Goal: Task Accomplishment & Management: Manage account settings

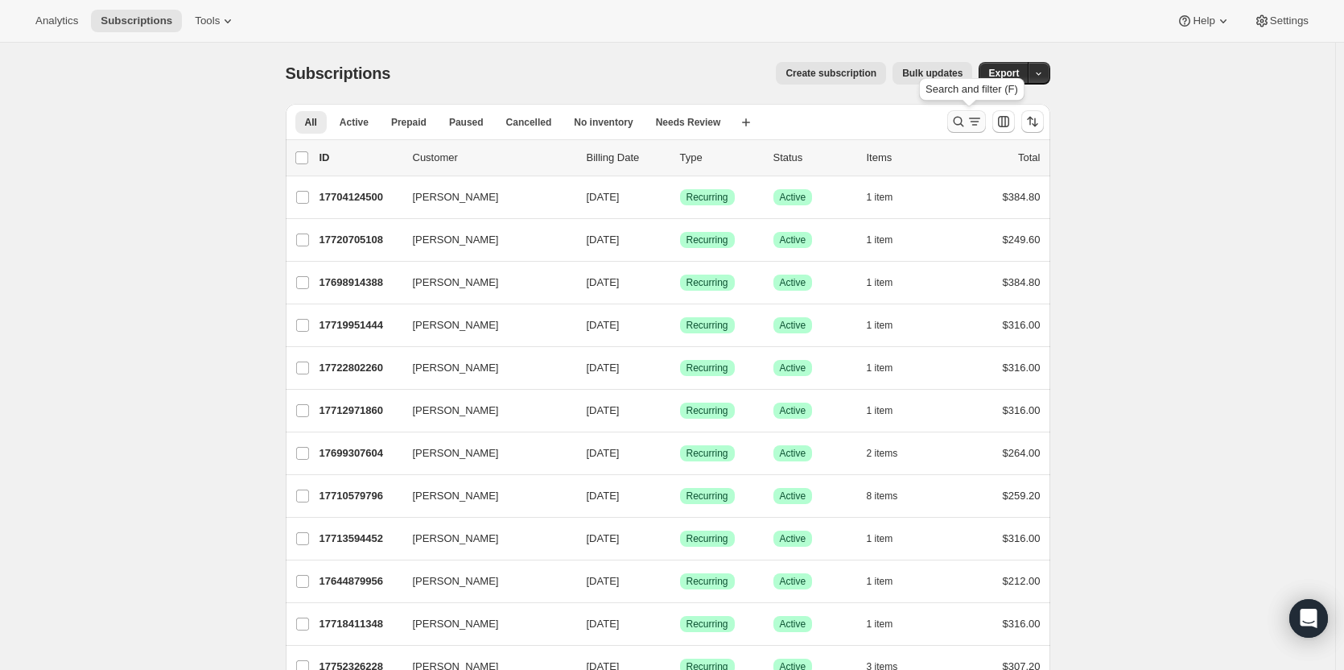
click at [955, 119] on icon "Search and filter results" at bounding box center [959, 122] width 16 height 16
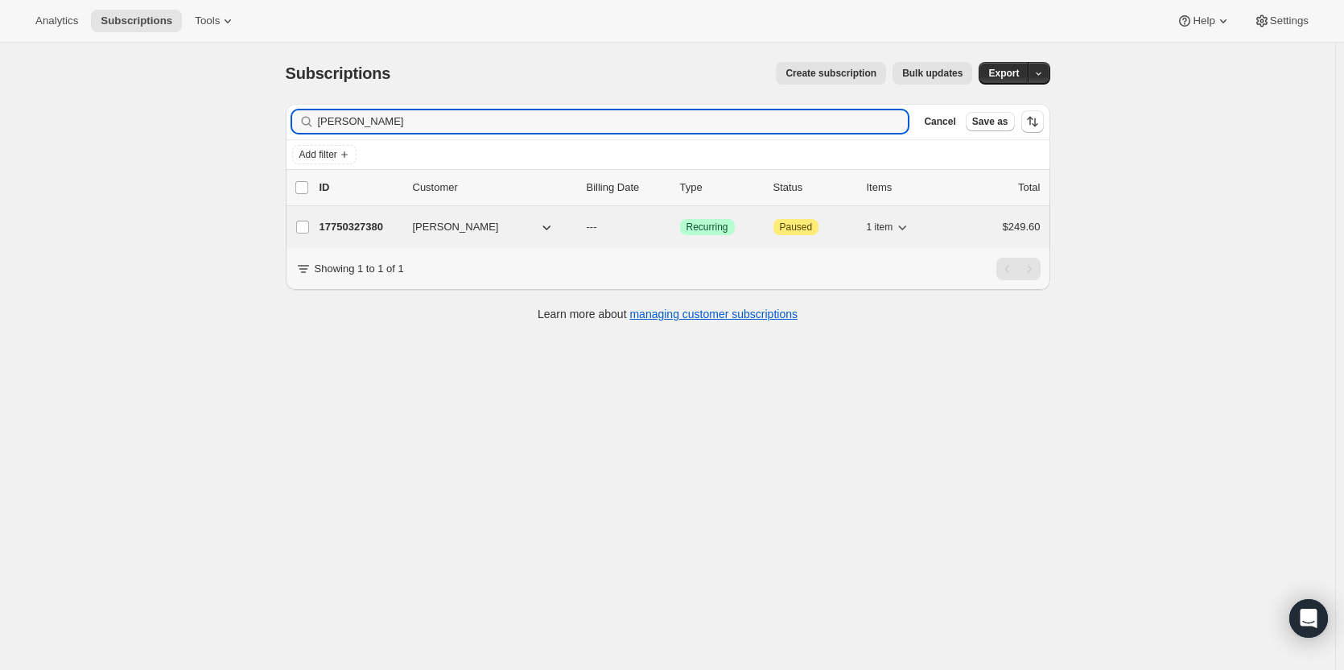
type input "[PERSON_NAME]"
click at [389, 228] on p "17750327380" at bounding box center [360, 227] width 81 height 16
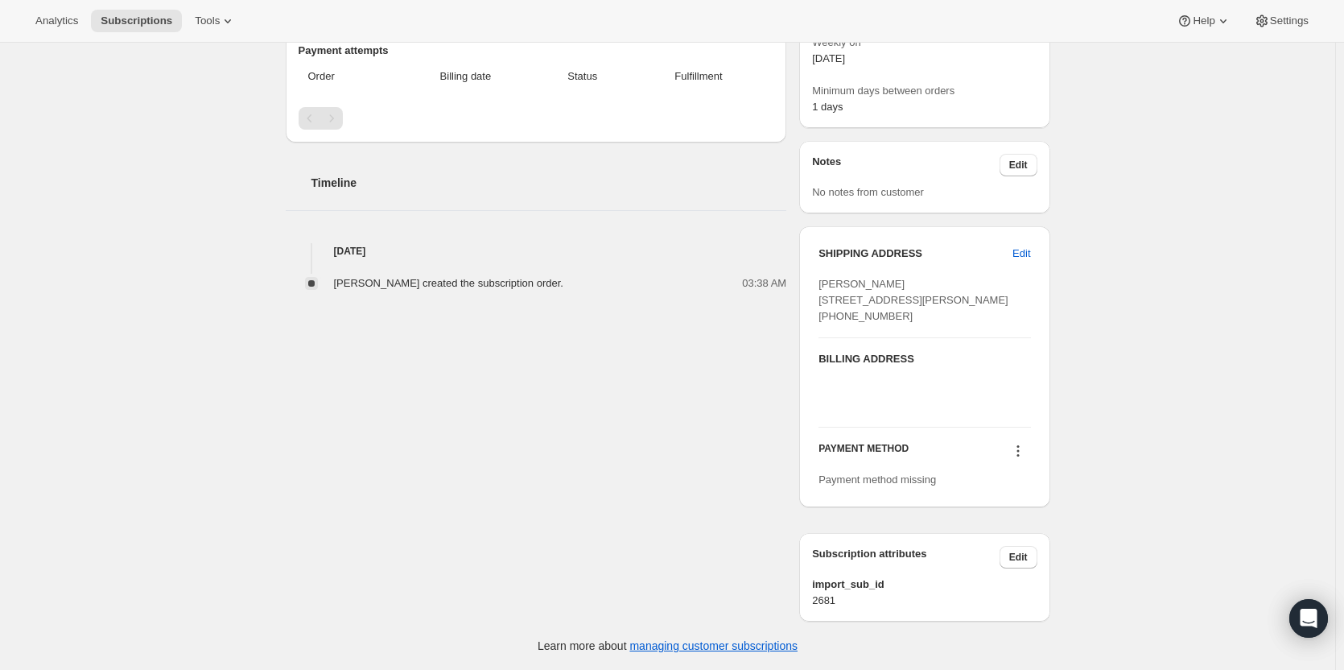
scroll to position [483, 0]
drag, startPoint x: 969, startPoint y: 290, endPoint x: 820, endPoint y: 255, distance: 152.9
click at [820, 255] on div "SHIPPING ADDRESS Edit [PERSON_NAME] [STREET_ADDRESS][PERSON_NAME] [PHONE_NUMBER…" at bounding box center [924, 366] width 250 height 281
copy span "[PERSON_NAME] [STREET_ADDRESS][PERSON_NAME]"
click at [950, 302] on div "[PERSON_NAME] [STREET_ADDRESS][PERSON_NAME] [PHONE_NUMBER]" at bounding box center [925, 300] width 212 height 48
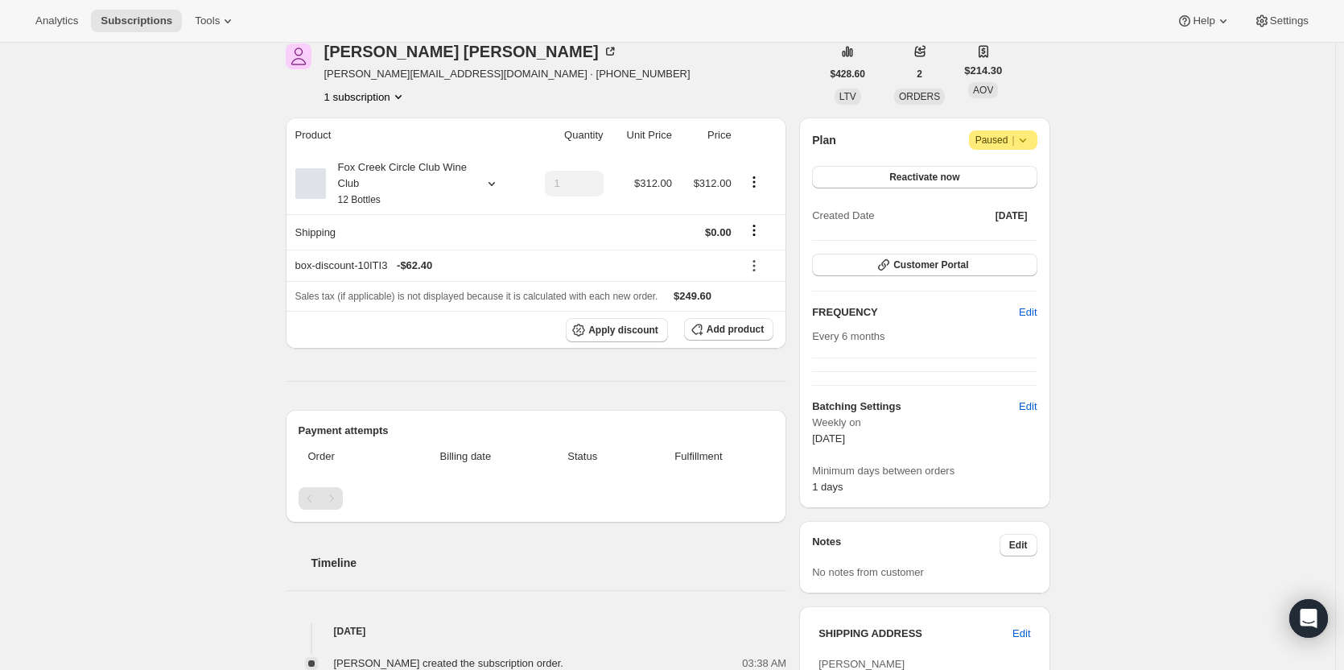
scroll to position [0, 0]
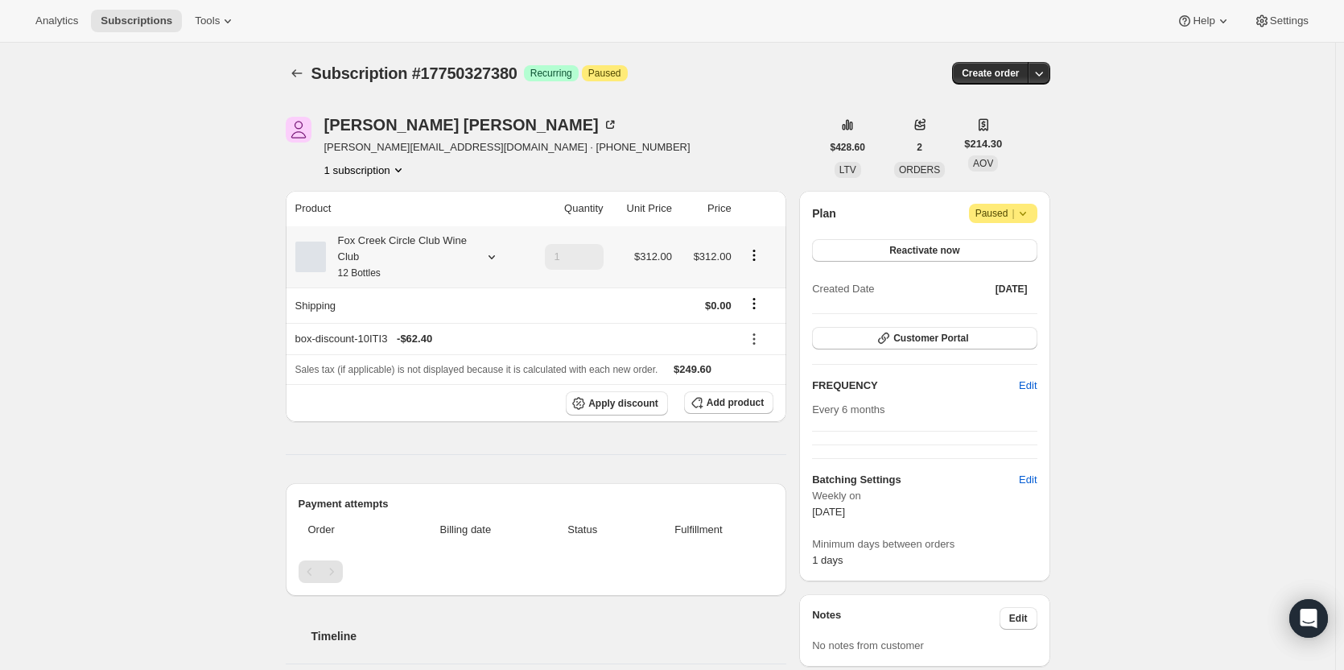
click at [364, 252] on div "Fox Creek Circle Club Wine Club 12 Bottles" at bounding box center [398, 257] width 145 height 48
drag, startPoint x: 455, startPoint y: 143, endPoint x: 444, endPoint y: 153, distance: 14.2
click at [444, 153] on div "[PERSON_NAME] [PERSON_NAME][EMAIL_ADDRESS][DOMAIN_NAME] · [PHONE_NUMBER] 1 subs…" at bounding box center [553, 147] width 535 height 61
copy span "[PHONE_NUMBER]"
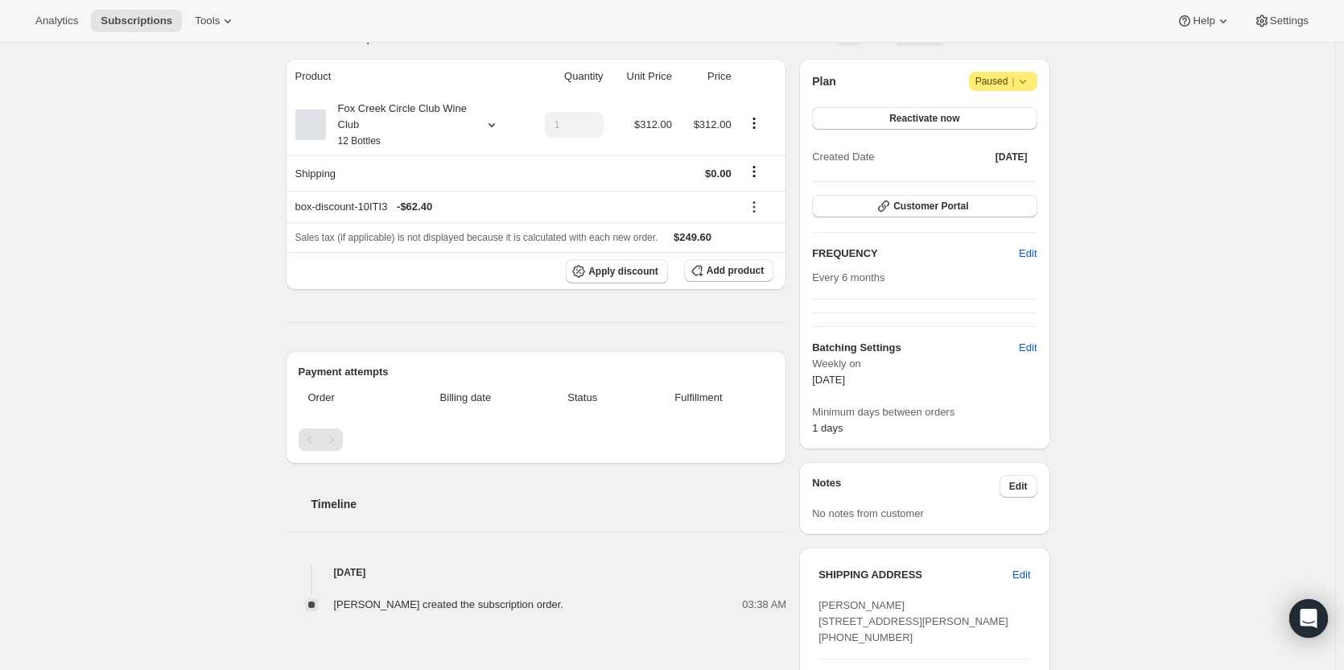
scroll to position [161, 0]
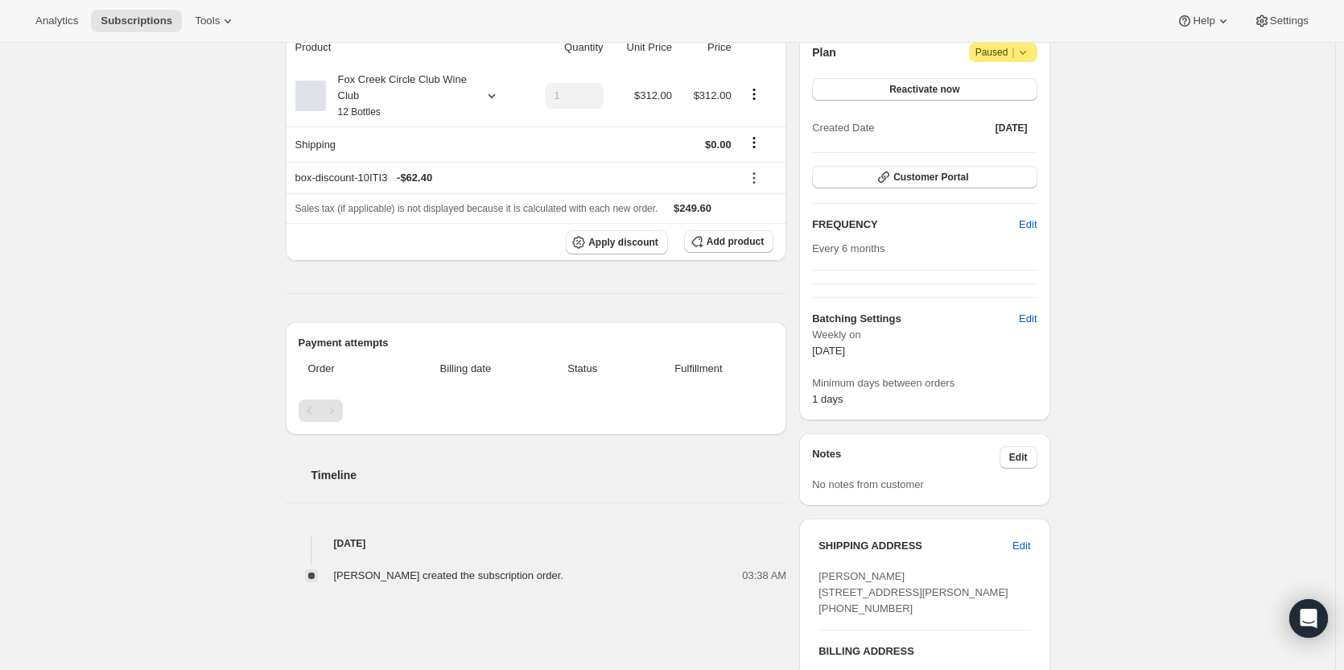
click at [1200, 593] on div "Subscription #17750327380. This page is ready Subscription #17750327380 Success…" at bounding box center [668, 422] width 1336 height 1080
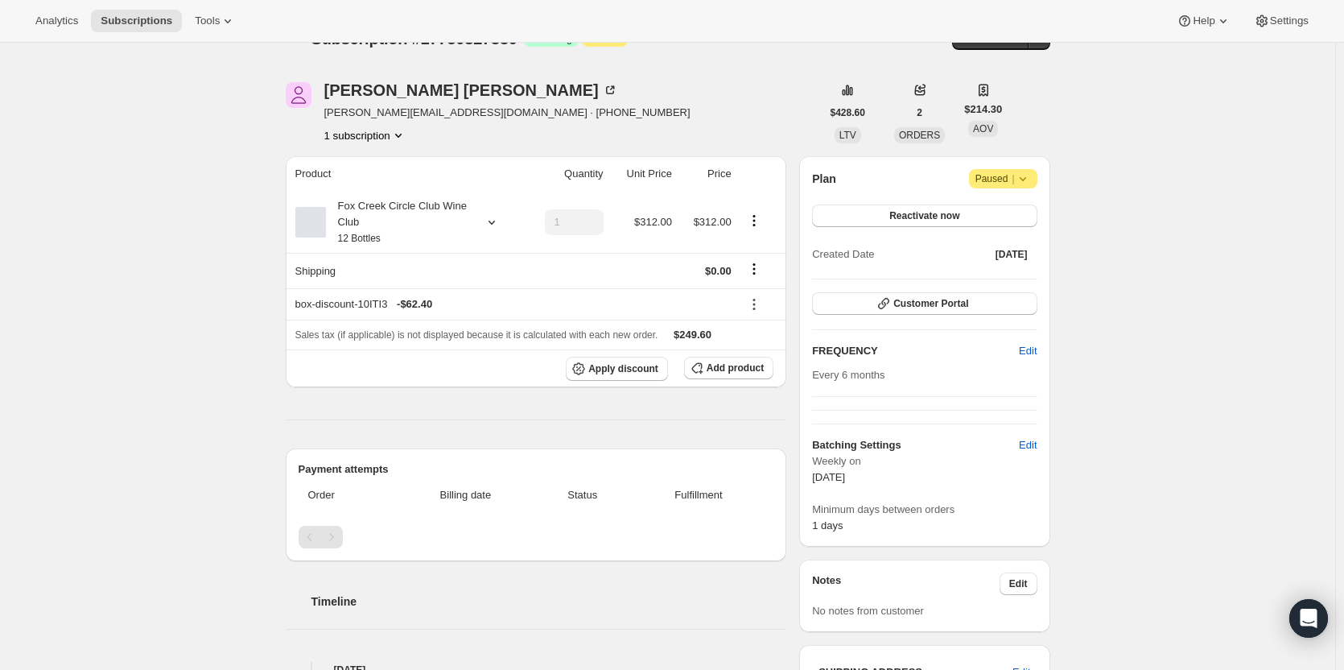
scroll to position [0, 0]
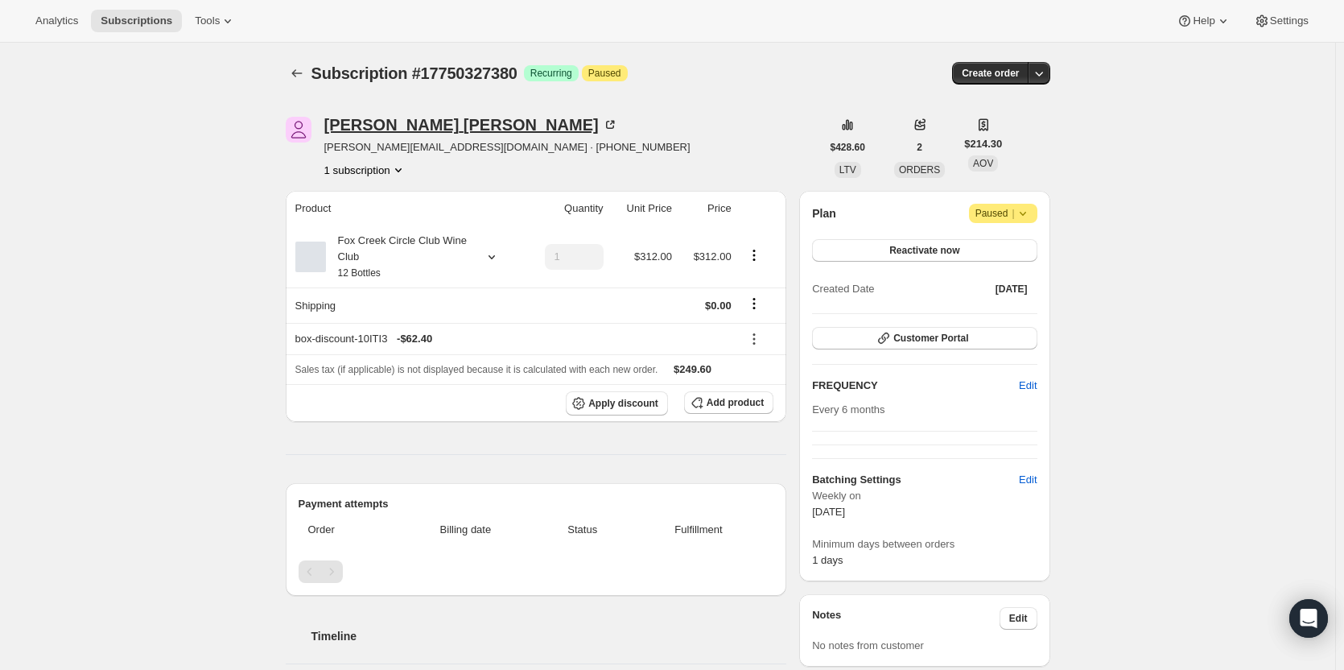
click at [602, 122] on icon at bounding box center [610, 125] width 16 height 16
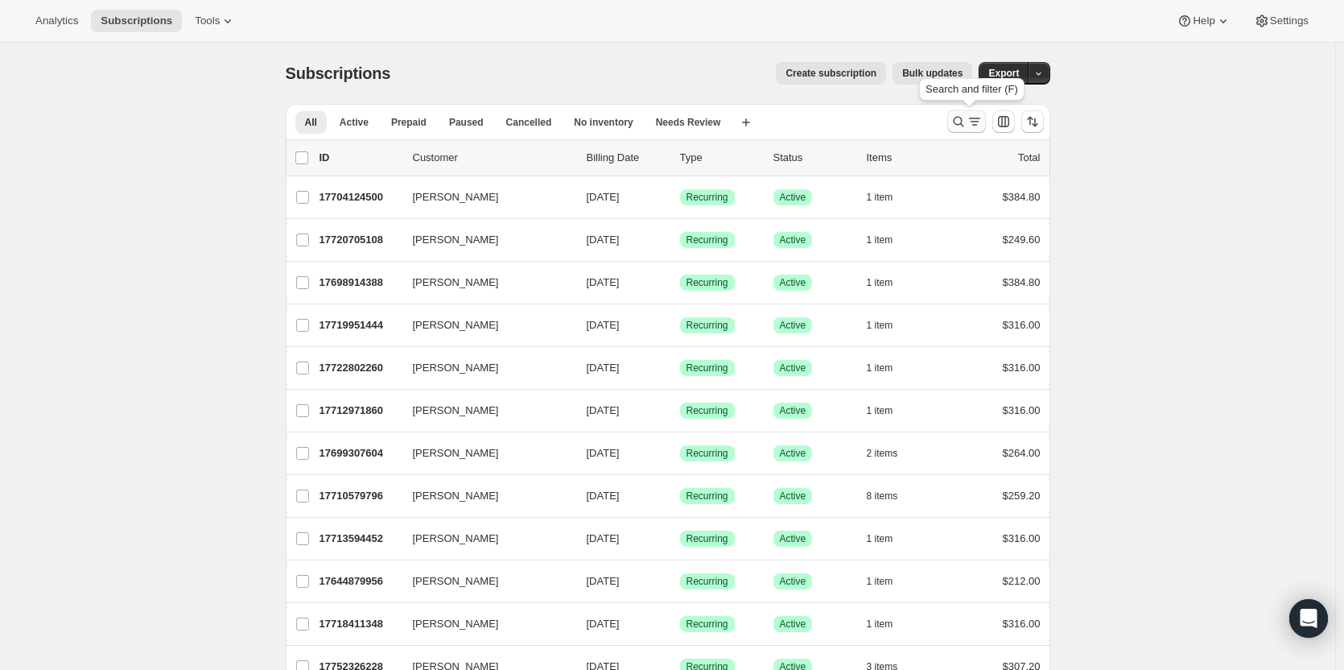
click at [967, 118] on icon "Search and filter results" at bounding box center [959, 122] width 16 height 16
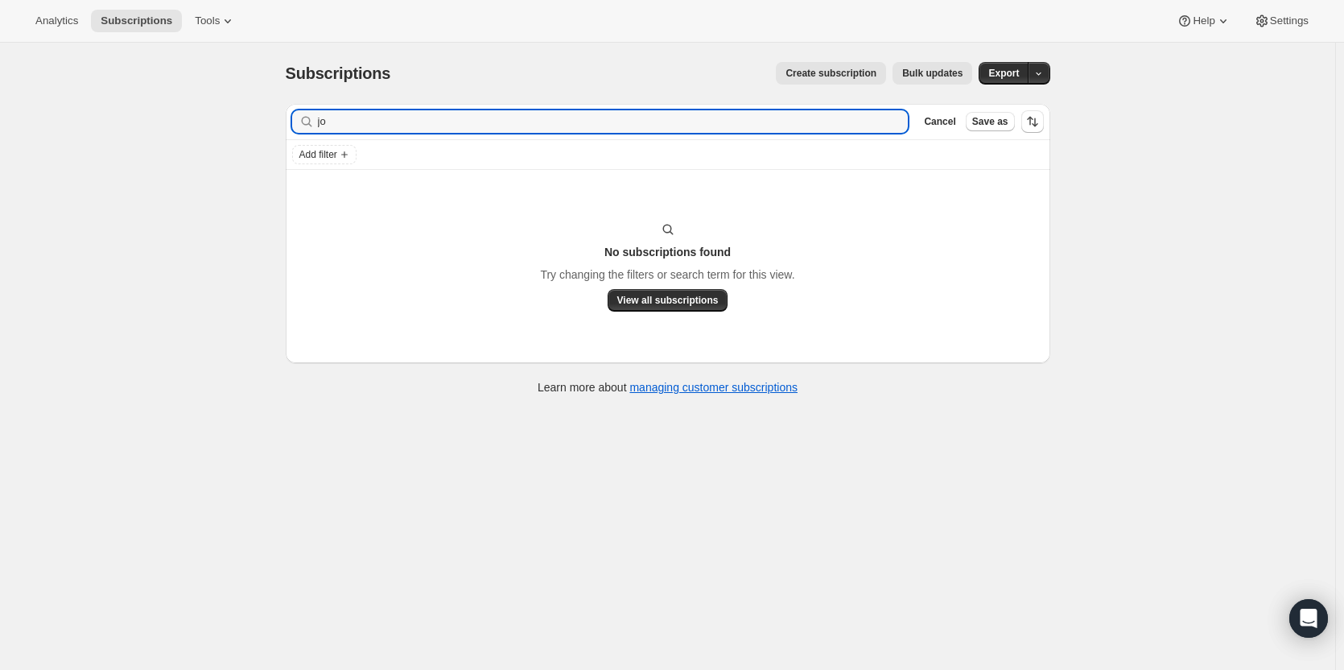
type input "j"
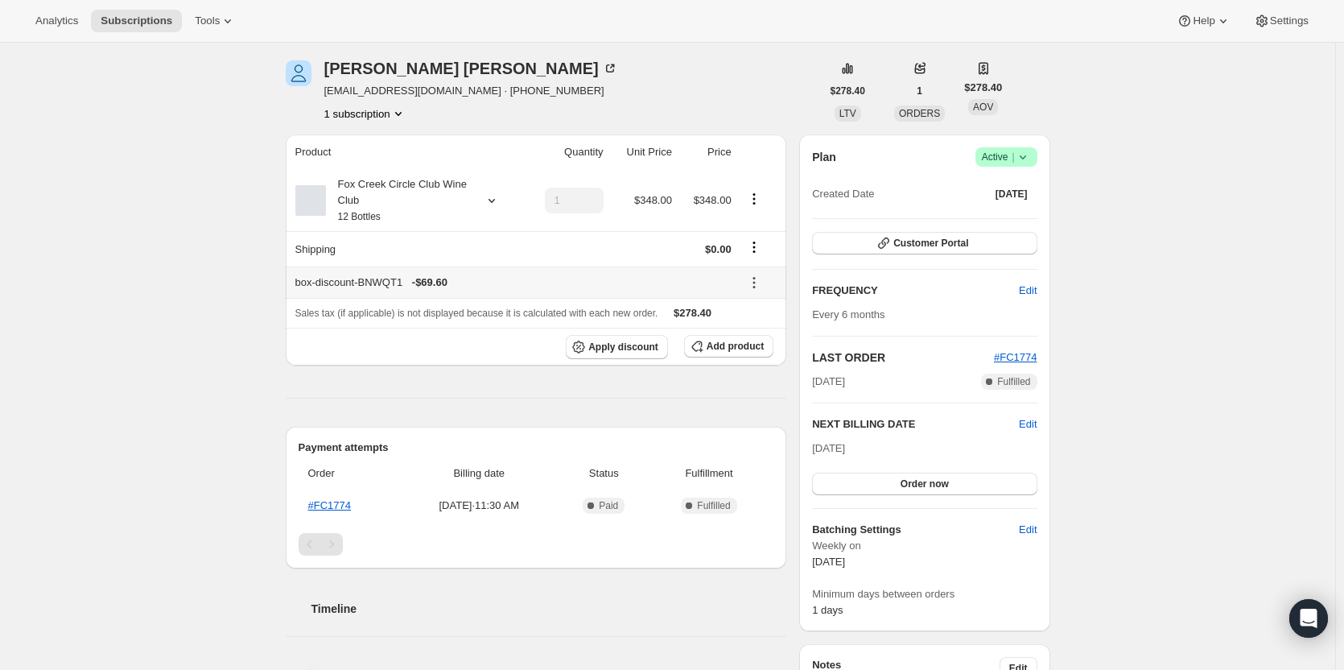
scroll to position [81, 0]
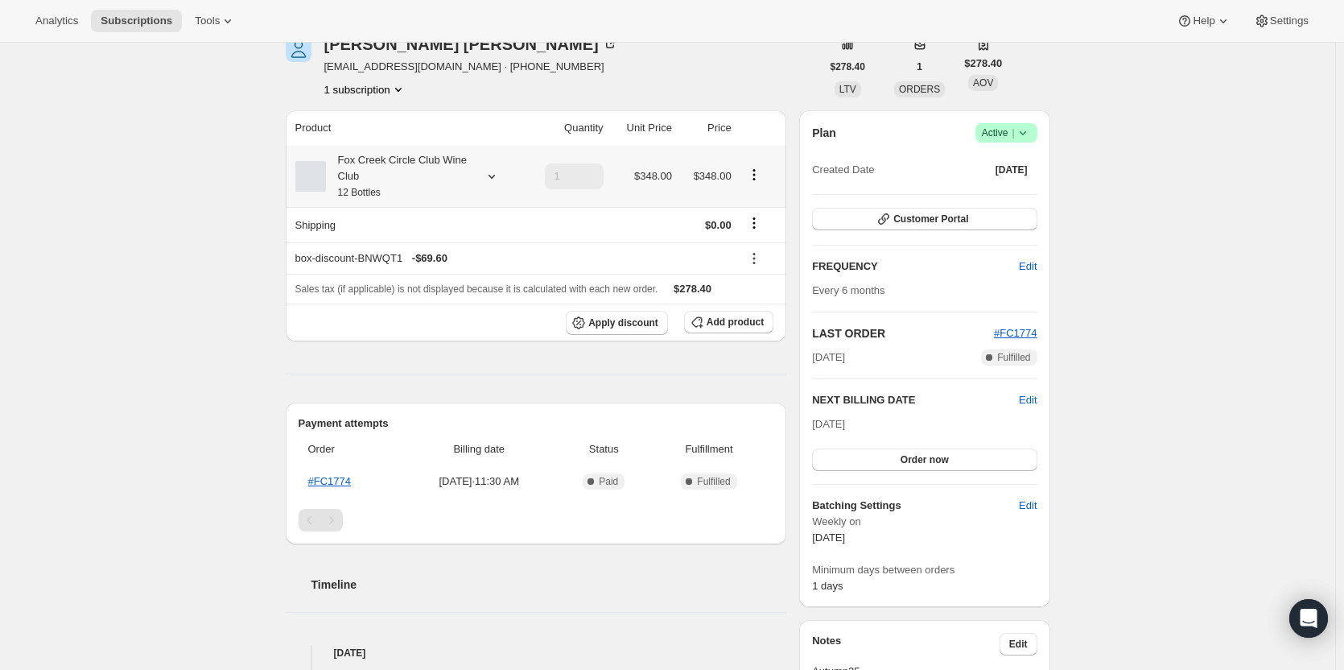
click at [485, 171] on div at bounding box center [488, 176] width 23 height 16
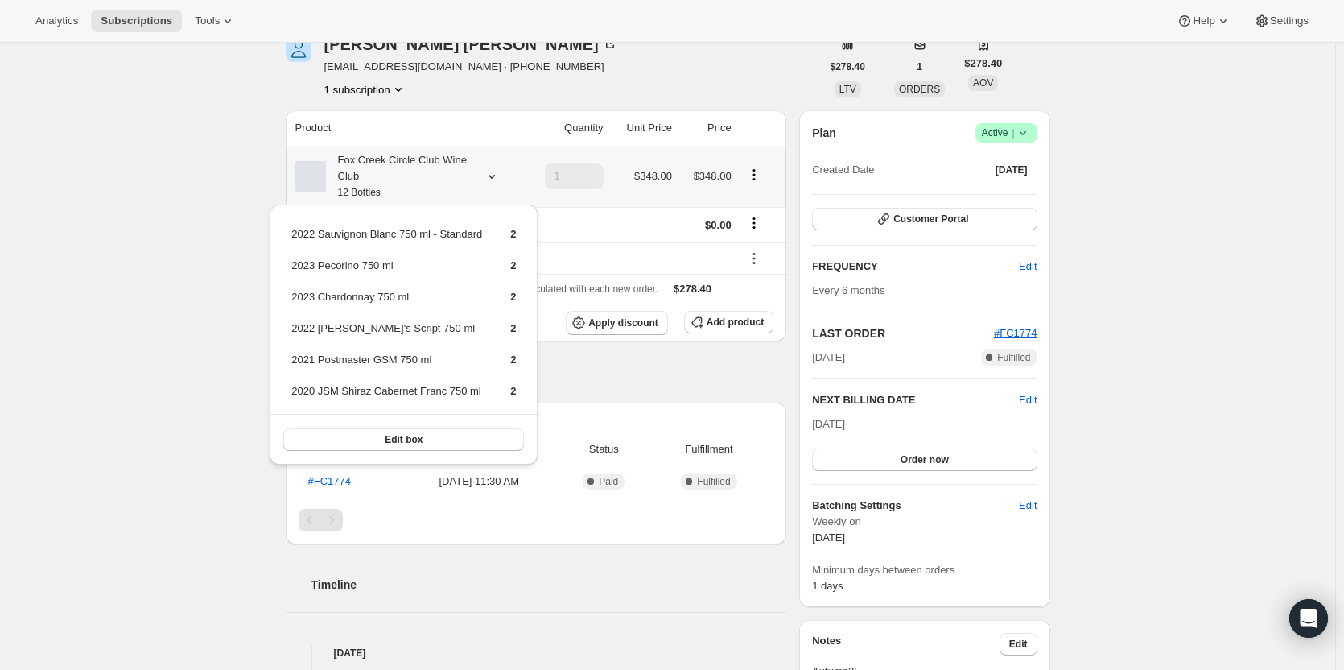
click at [485, 171] on div at bounding box center [488, 176] width 23 height 16
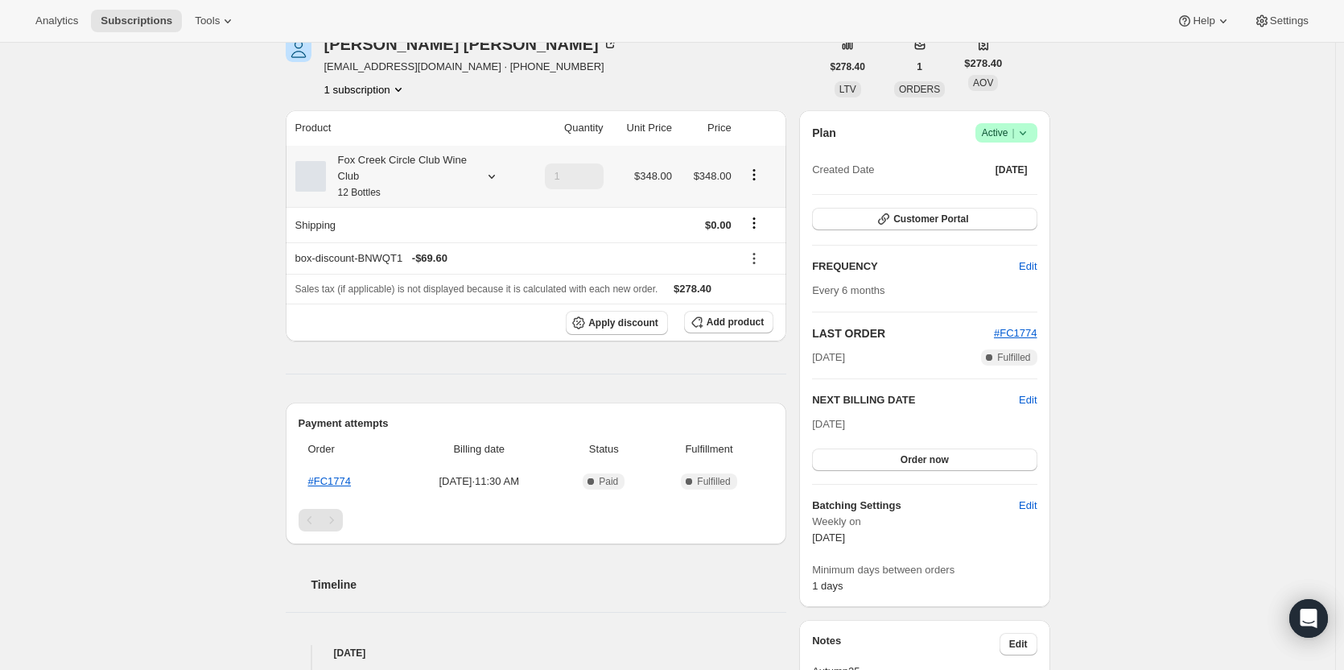
click at [471, 175] on div "Fox Creek Circle Club Wine Club 12 Bottles" at bounding box center [398, 176] width 145 height 48
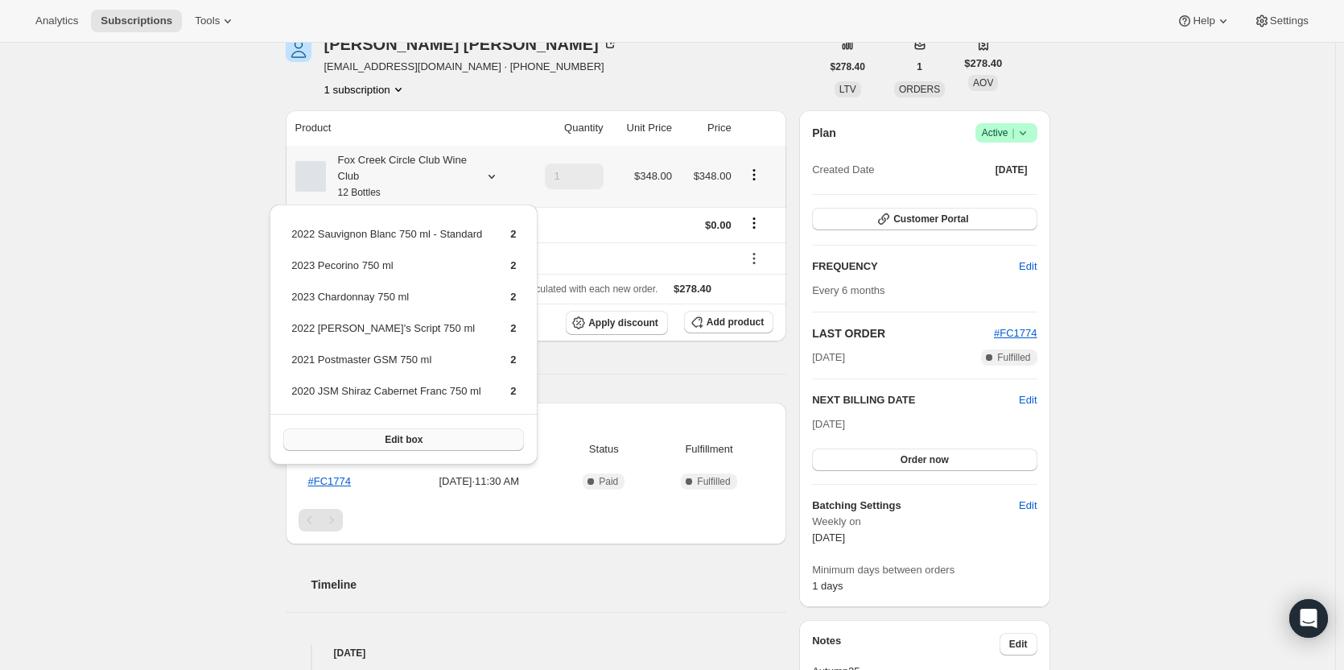
click at [411, 438] on span "Edit box" at bounding box center [404, 439] width 38 height 13
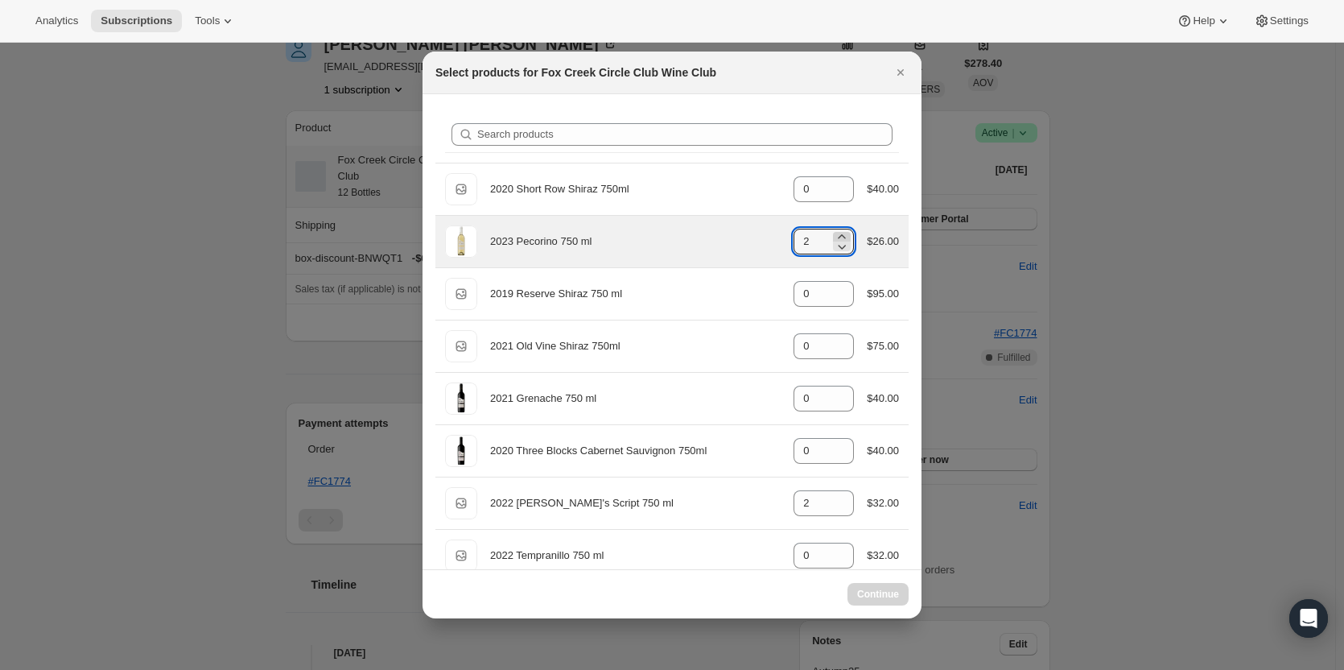
click at [835, 234] on icon ":re3:" at bounding box center [842, 237] width 16 height 16
type input "2"
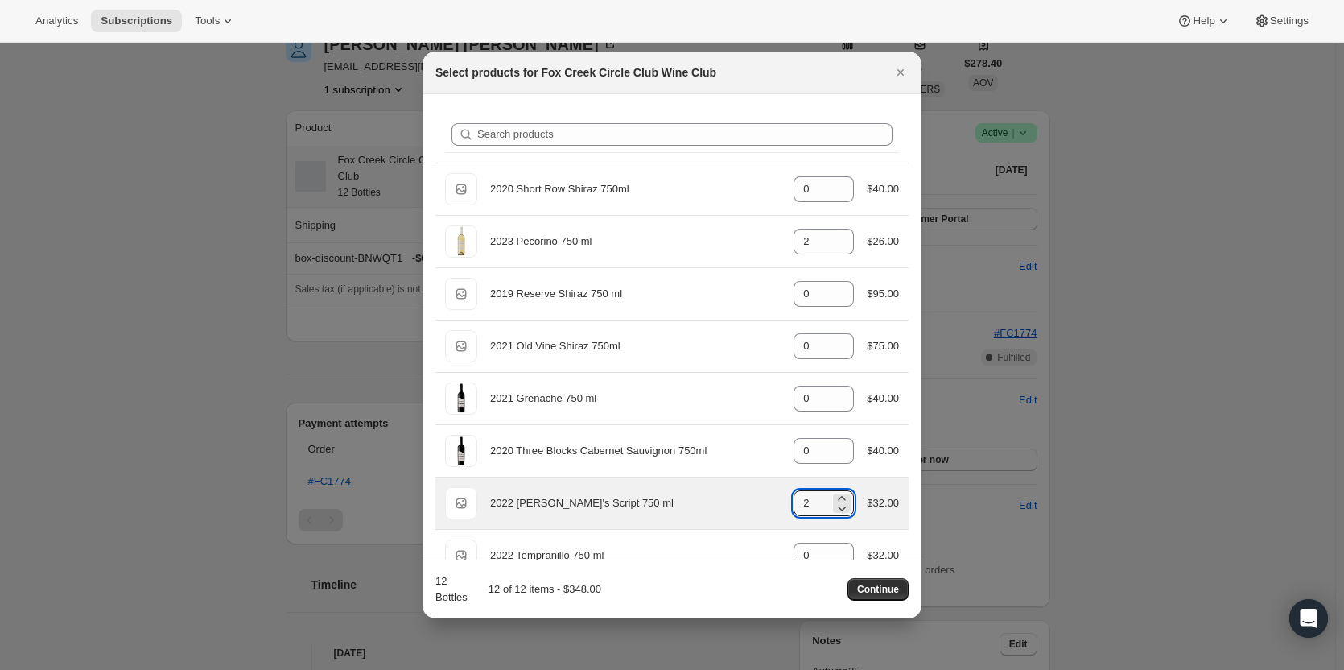
drag, startPoint x: 802, startPoint y: 501, endPoint x: 770, endPoint y: 501, distance: 32.2
click at [770, 501] on div "Default Title 2022 Jim's Script 750 ml gid://shopify/ProductVariant/42034301665…" at bounding box center [672, 503] width 454 height 32
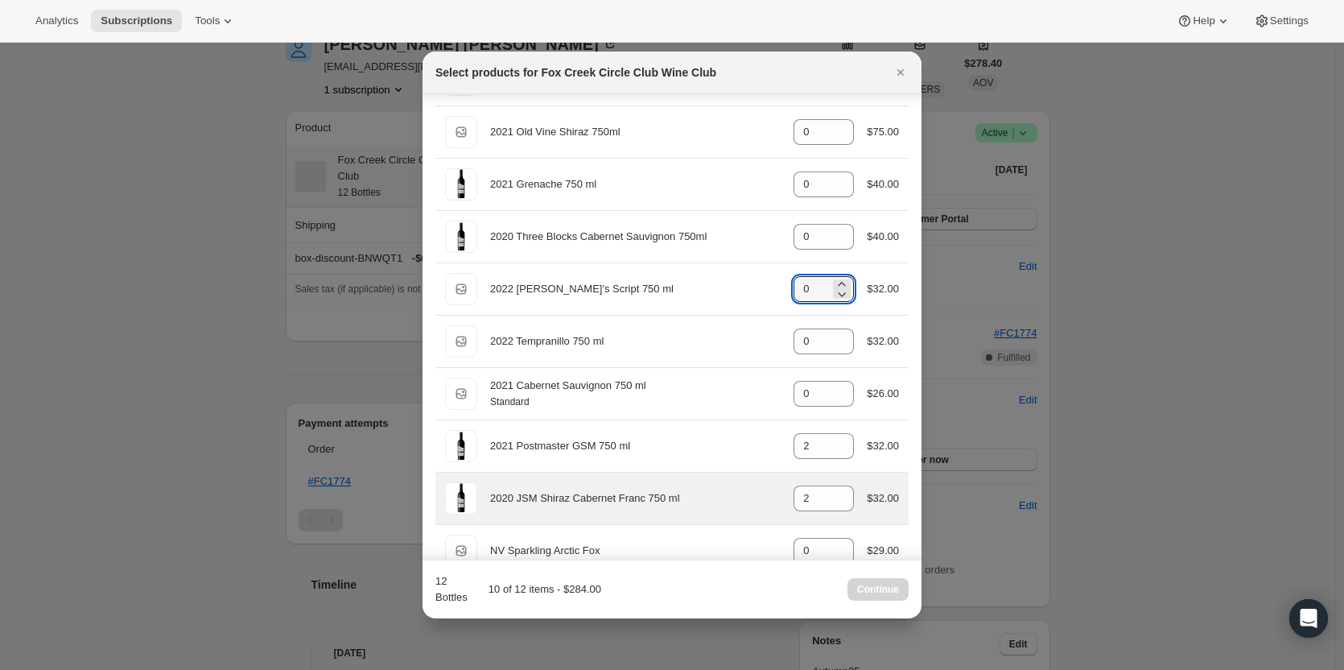
scroll to position [242, 0]
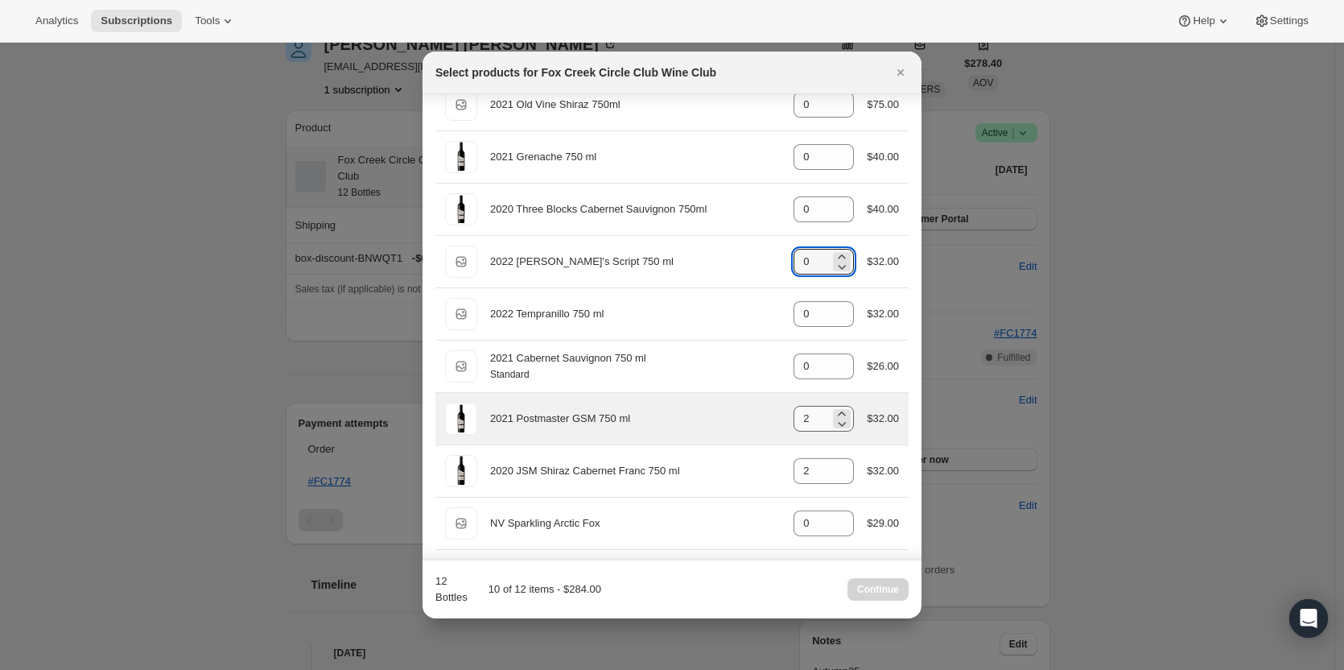
type input "0"
drag, startPoint x: 812, startPoint y: 416, endPoint x: 779, endPoint y: 412, distance: 33.3
click at [780, 412] on div "2021 Postmaster GSM 750 ml gid://shopify/ProductVariant/41582796800084 2 $32.00" at bounding box center [672, 419] width 454 height 32
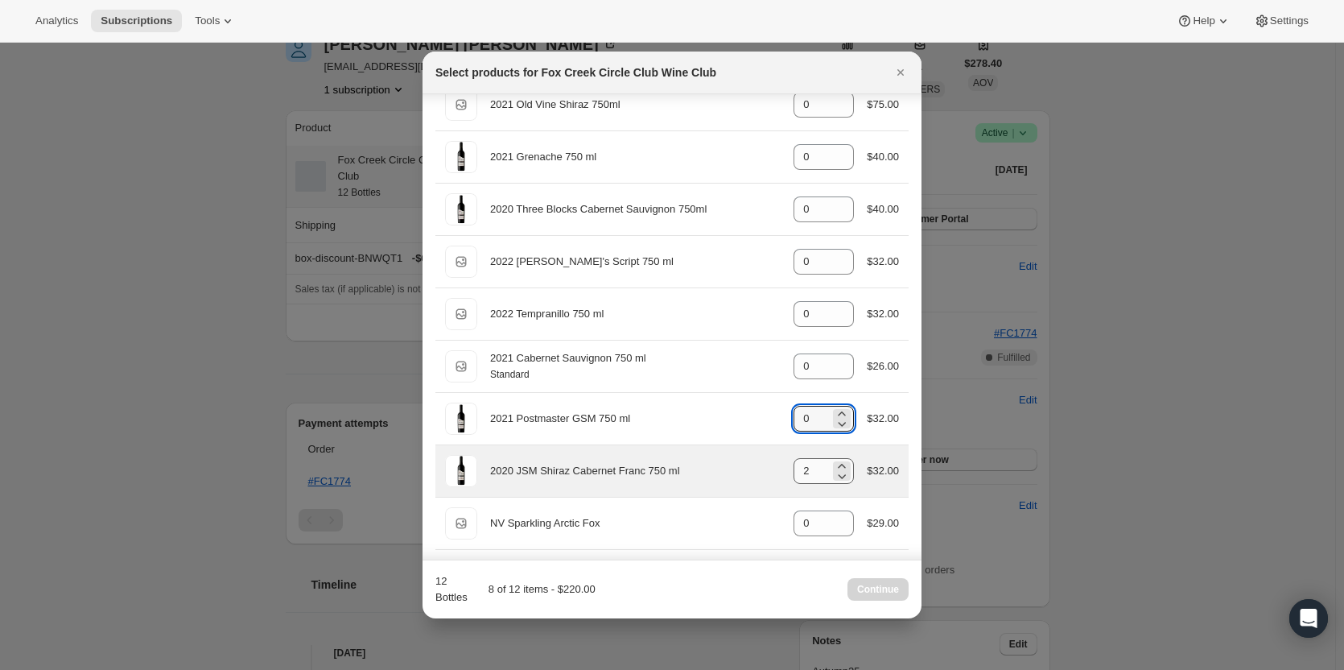
type input "0"
drag, startPoint x: 790, startPoint y: 474, endPoint x: 756, endPoint y: 465, distance: 35.0
click at [756, 465] on div "2020 JSM Shiraz Cabernet Franc 750 ml gid://shopify/ProductVariant/415949165364…" at bounding box center [672, 471] width 454 height 32
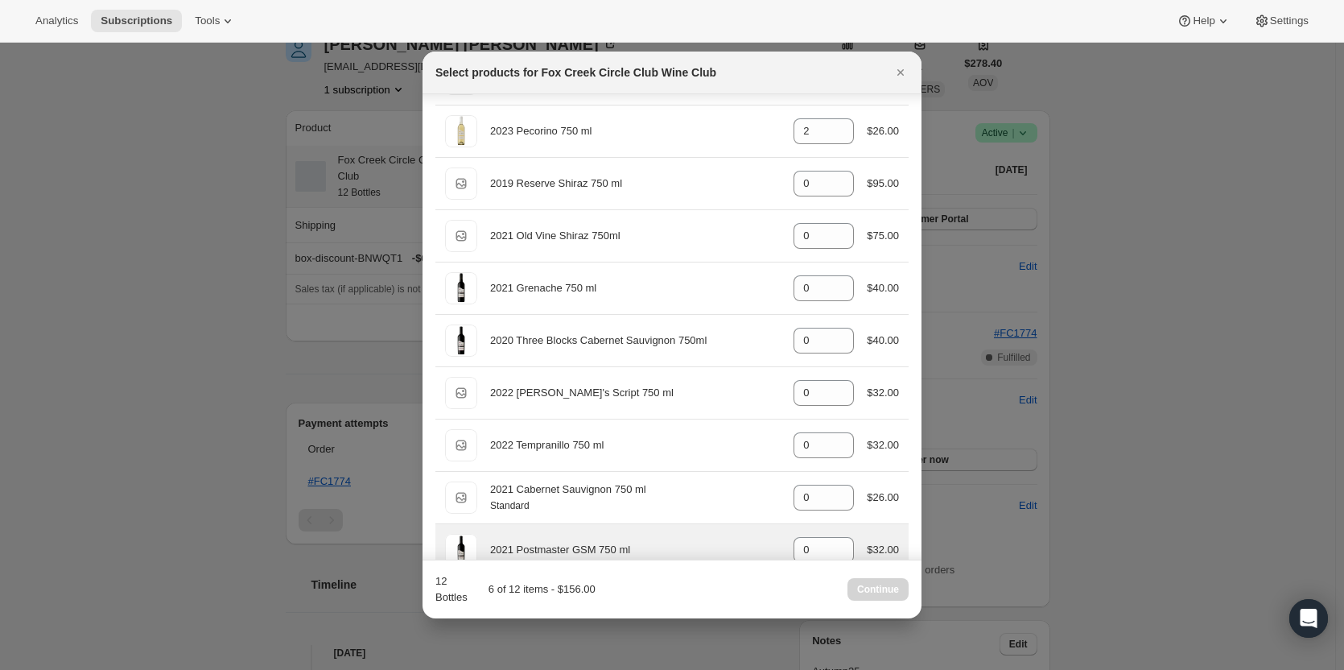
scroll to position [0, 0]
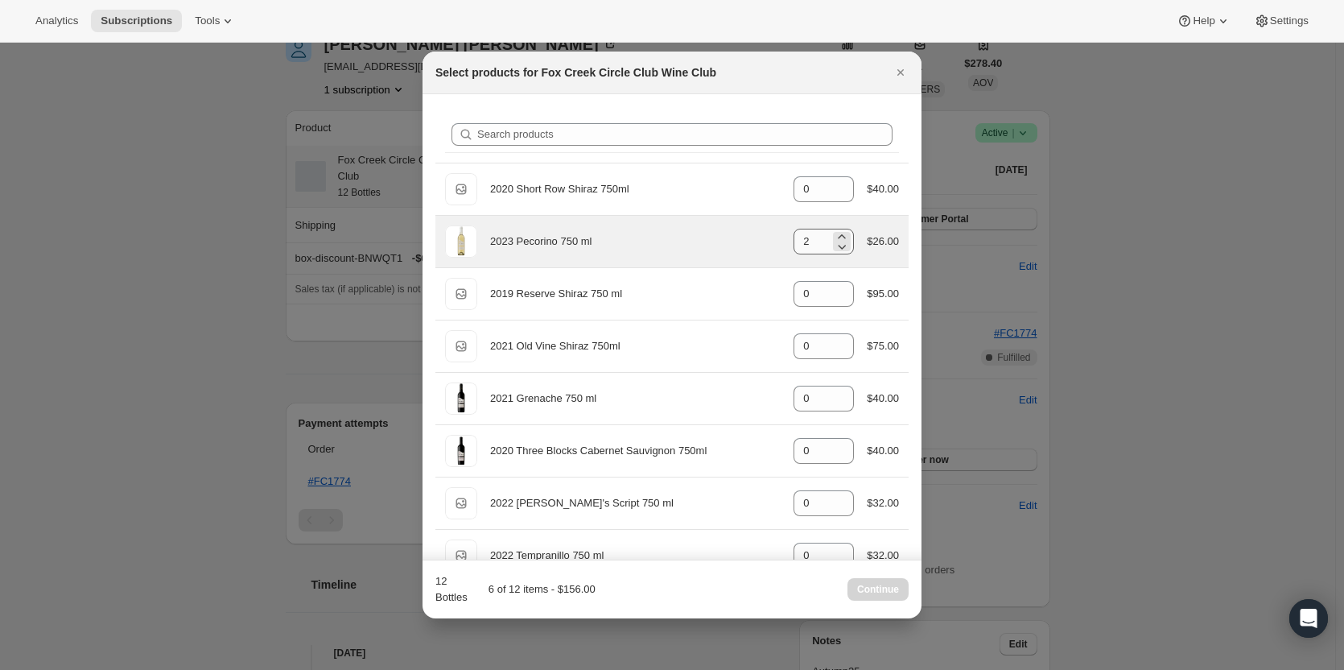
type input "0"
drag, startPoint x: 802, startPoint y: 248, endPoint x: 774, endPoint y: 243, distance: 28.6
click at [774, 243] on div "2023 Pecorino 750 ml gid://shopify/ProductVariant/41594933280852 2 $26.00" at bounding box center [672, 241] width 454 height 32
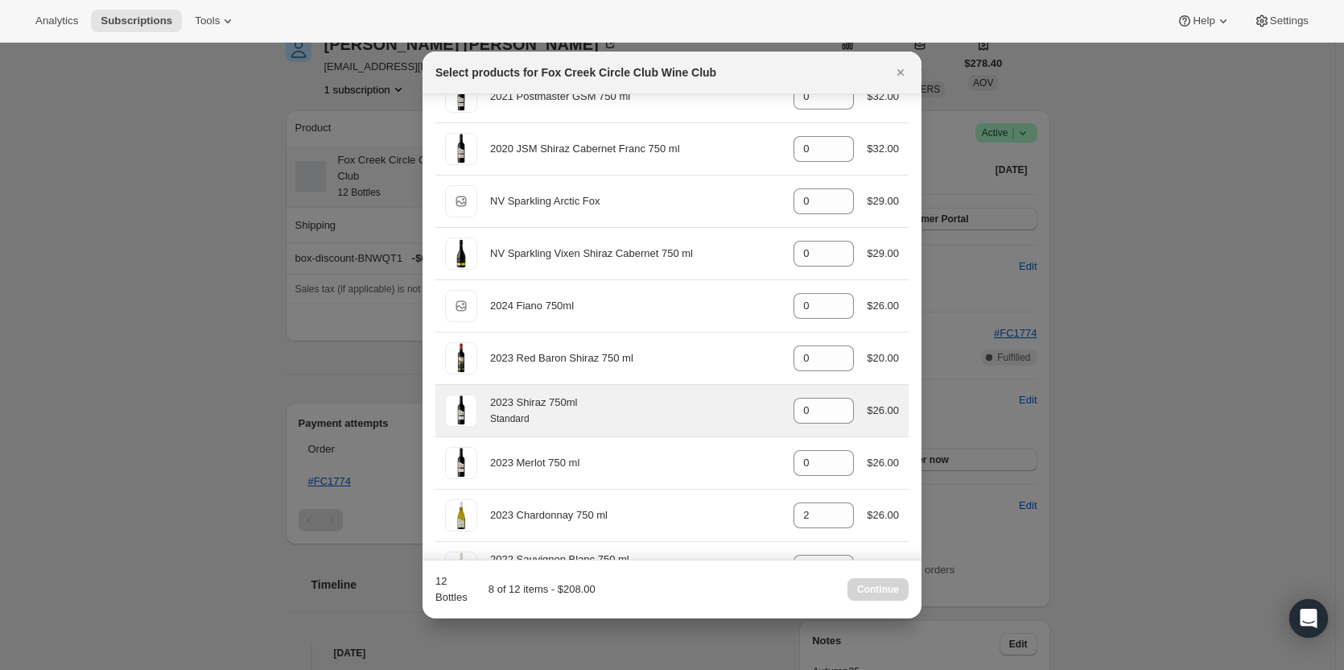
scroll to position [610, 0]
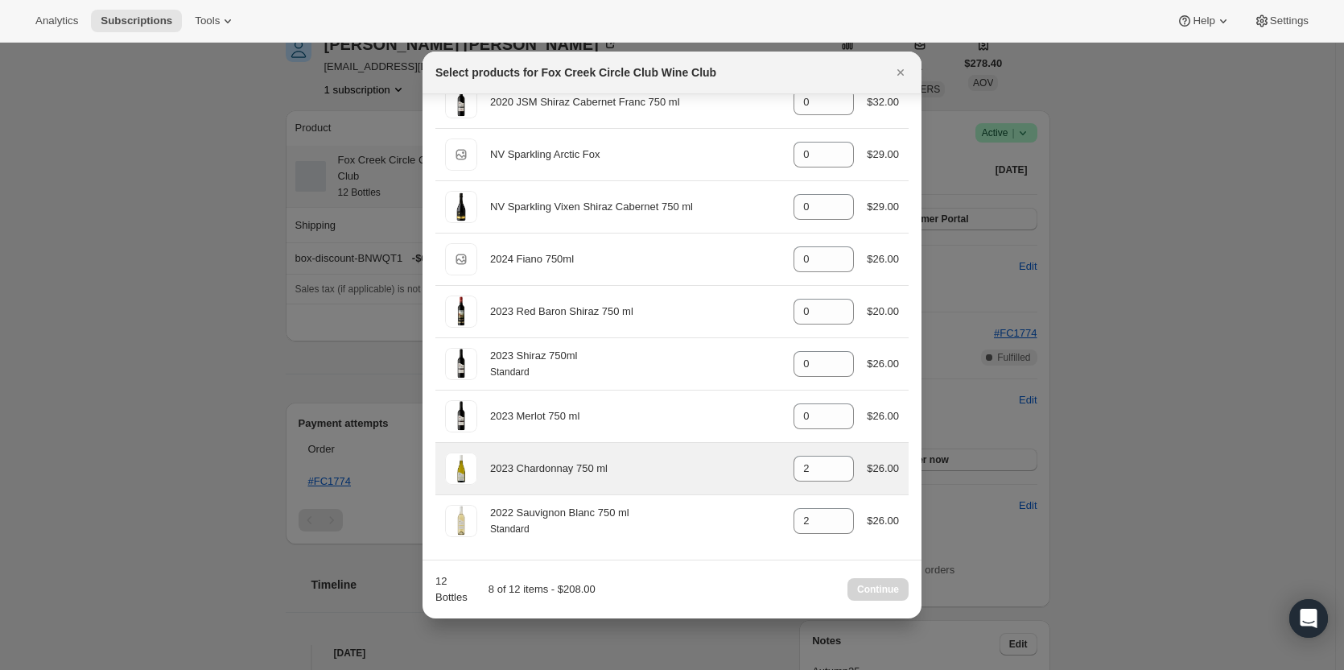
type input "4"
click at [754, 467] on div "2023 Chardonnay 750 ml gid://shopify/ProductVariant/41594928857172 2 $26.00" at bounding box center [672, 468] width 454 height 32
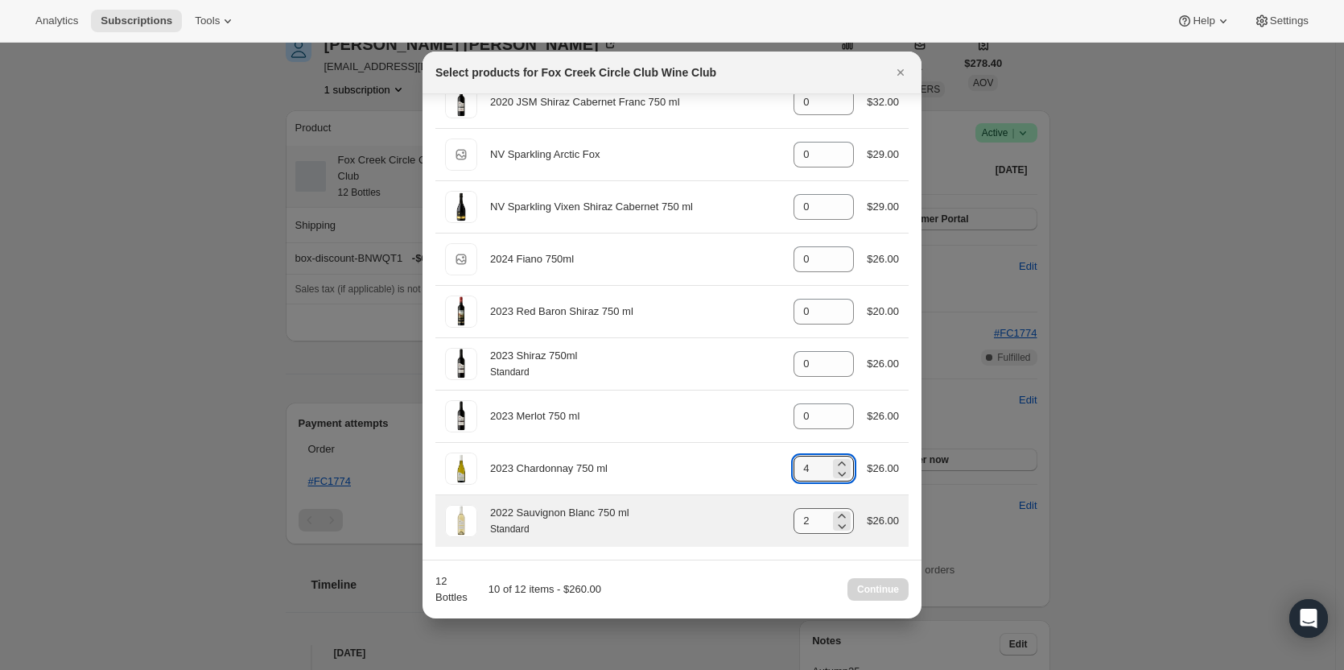
type input "4"
drag, startPoint x: 806, startPoint y: 519, endPoint x: 741, endPoint y: 518, distance: 65.2
click at [741, 518] on div "2022 Sauvignon Blanc 750 ml Standard gid://shopify/ProductVariant/4159251303637…" at bounding box center [672, 521] width 454 height 32
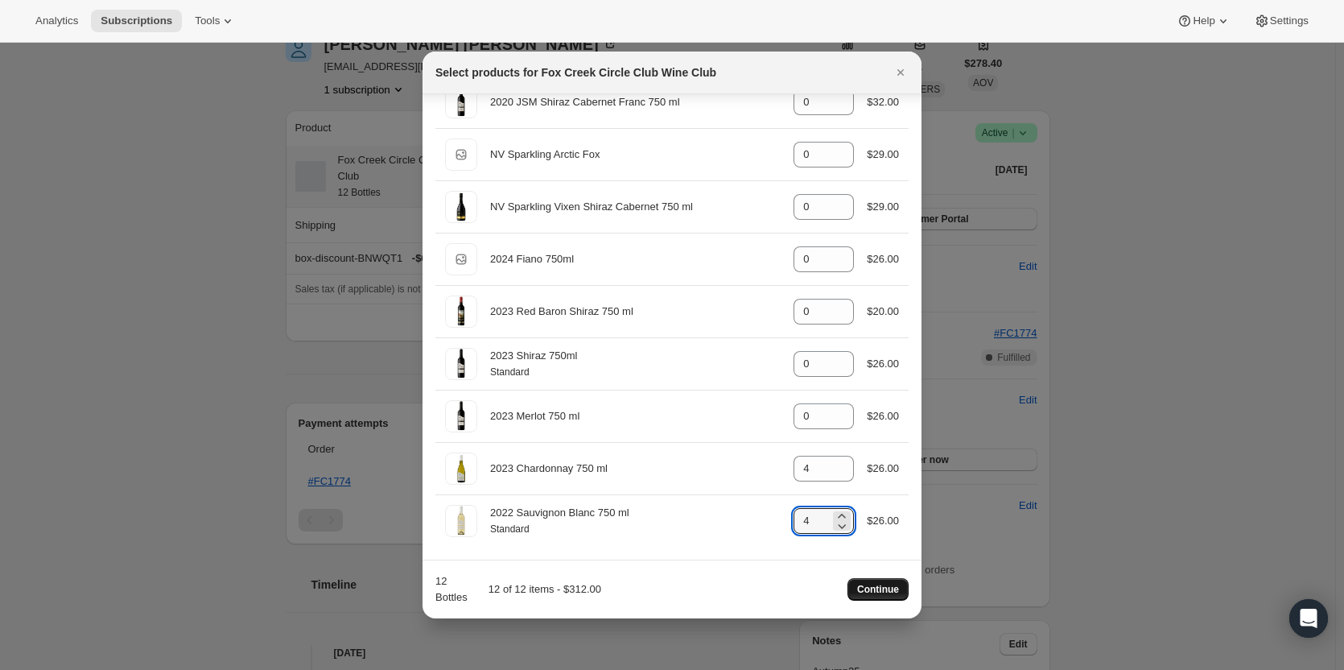
type input "4"
click at [873, 589] on span "Continue" at bounding box center [878, 589] width 42 height 13
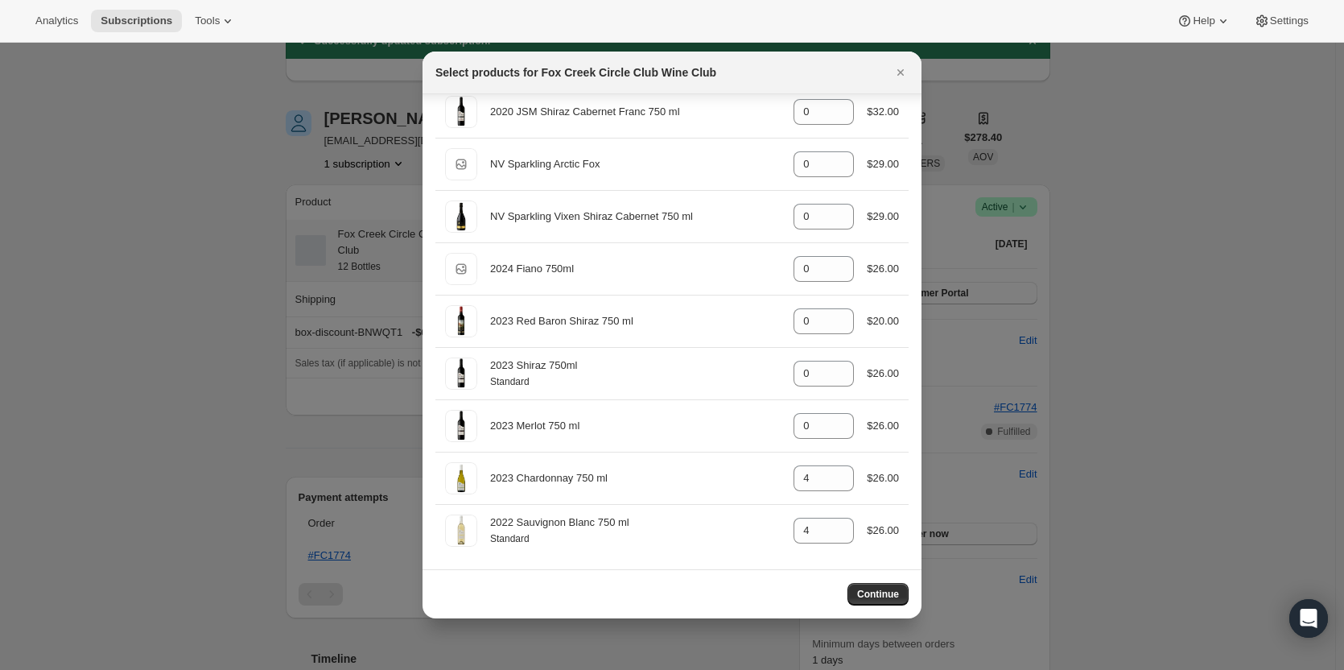
click at [307, 403] on div at bounding box center [672, 335] width 1344 height 670
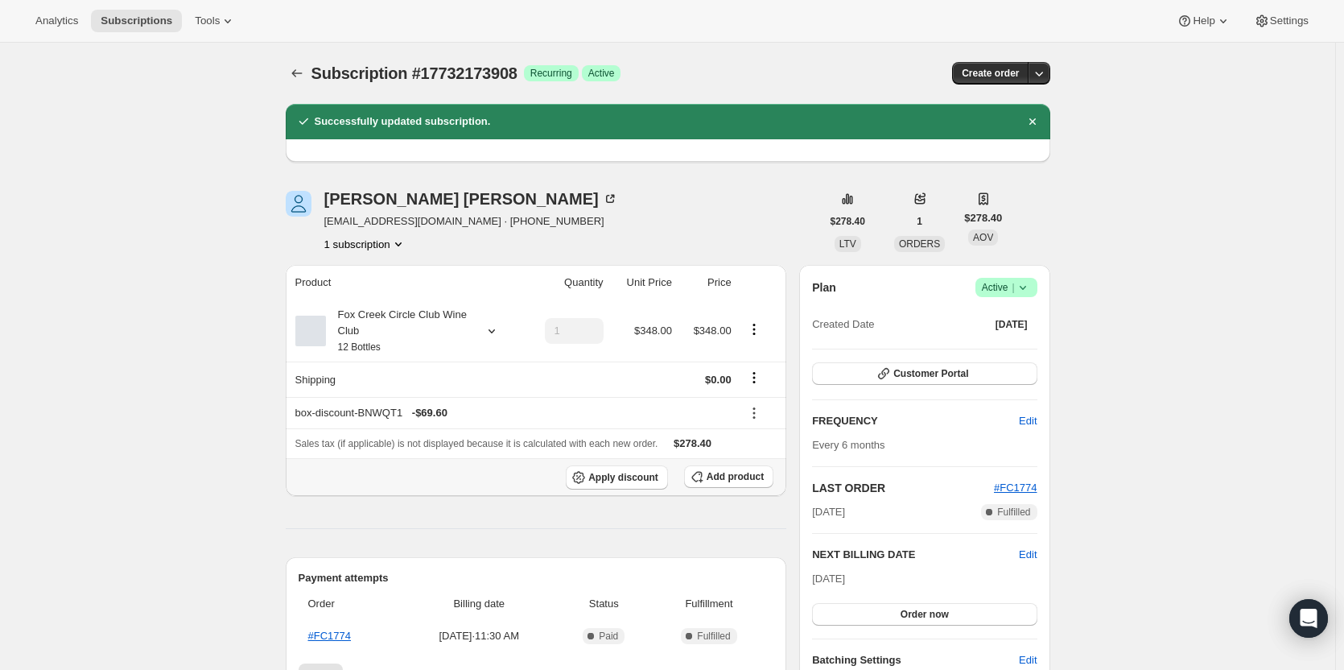
scroll to position [81, 0]
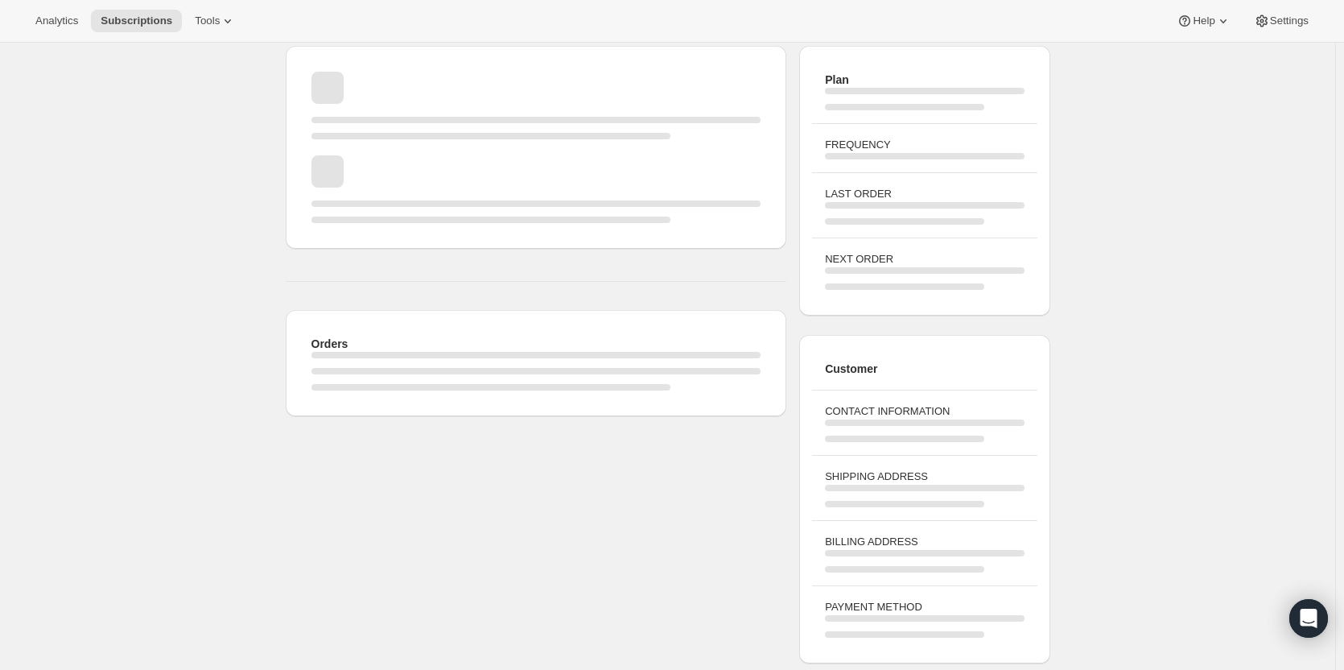
click at [411, 242] on div "Page loading" at bounding box center [537, 147] width 502 height 203
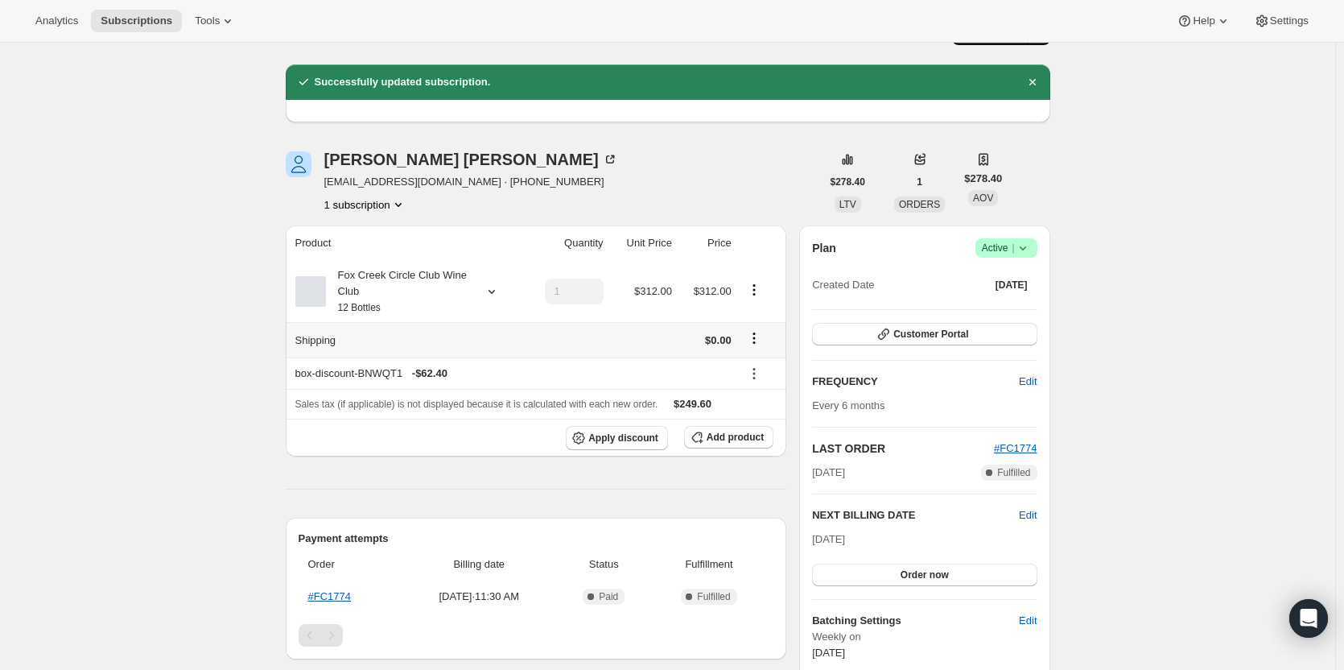
scroll to position [0, 0]
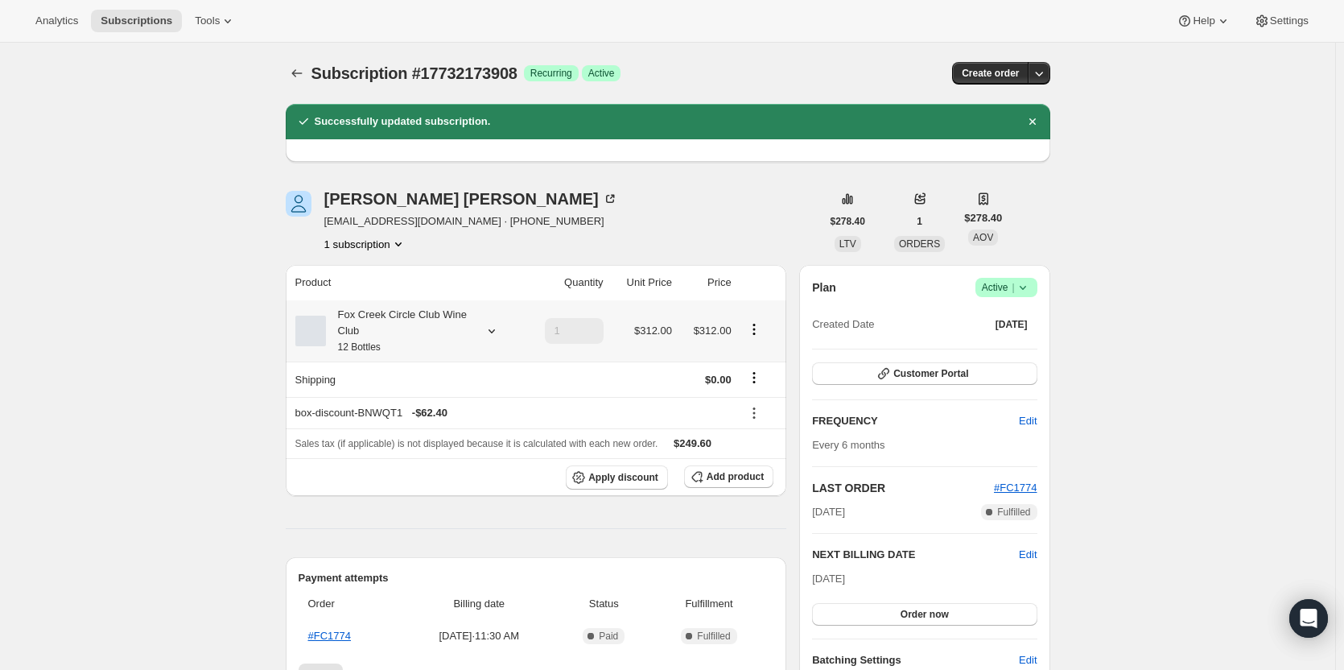
click at [386, 320] on div "Fox Creek Circle Club Wine Club 12 Bottles" at bounding box center [398, 331] width 145 height 48
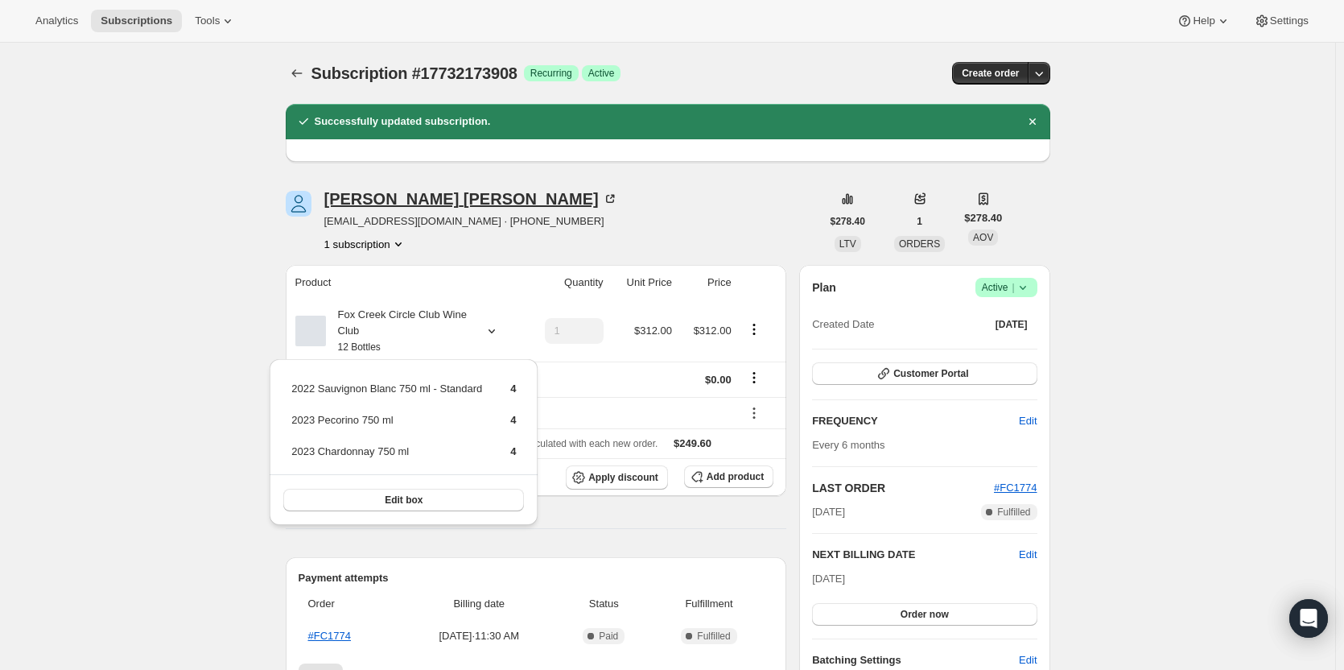
click at [602, 199] on icon at bounding box center [610, 199] width 16 height 16
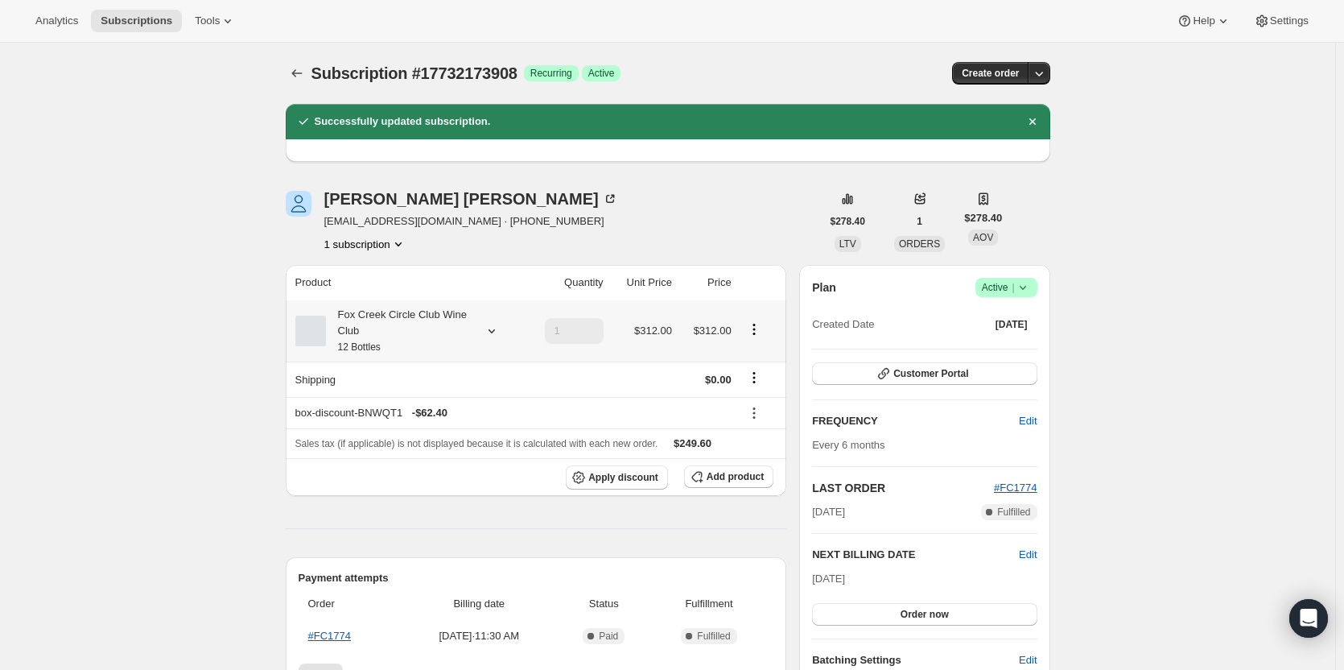
click at [497, 315] on div "Fox Creek Circle Club Wine Club 12 Bottles" at bounding box center [406, 331] width 223 height 48
click at [490, 325] on icon at bounding box center [492, 331] width 16 height 16
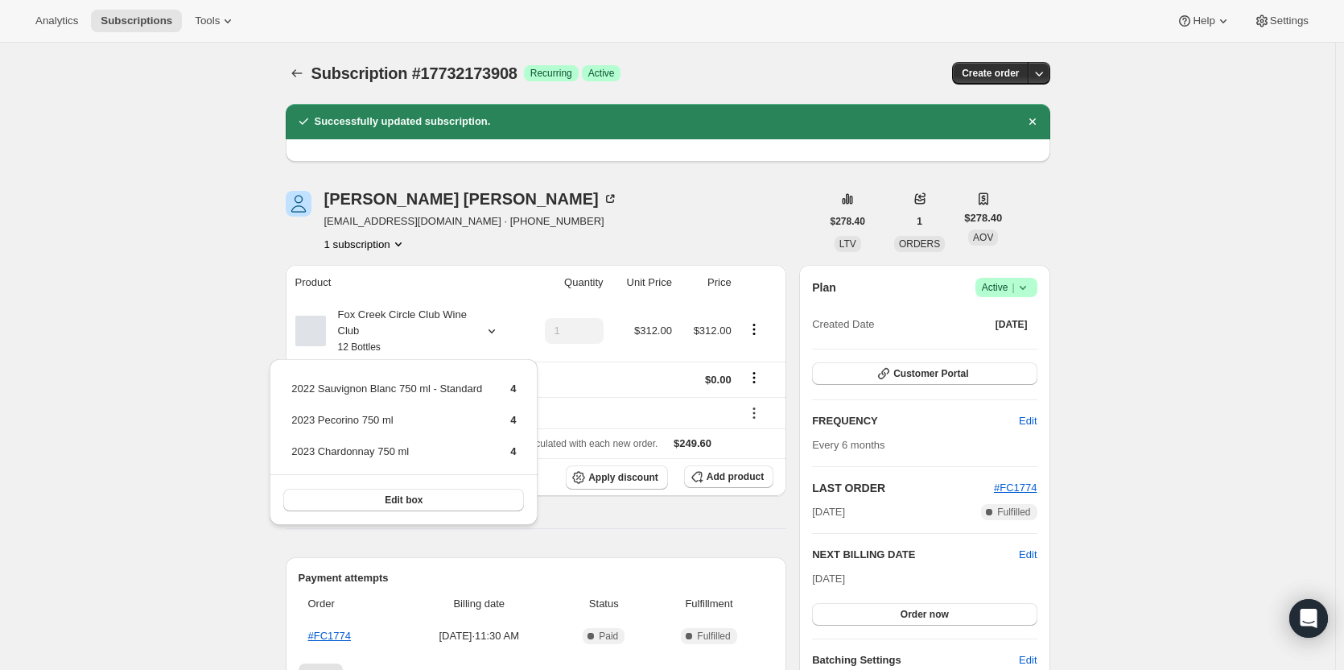
click at [564, 155] on div at bounding box center [668, 150] width 765 height 23
